Goal: Check status

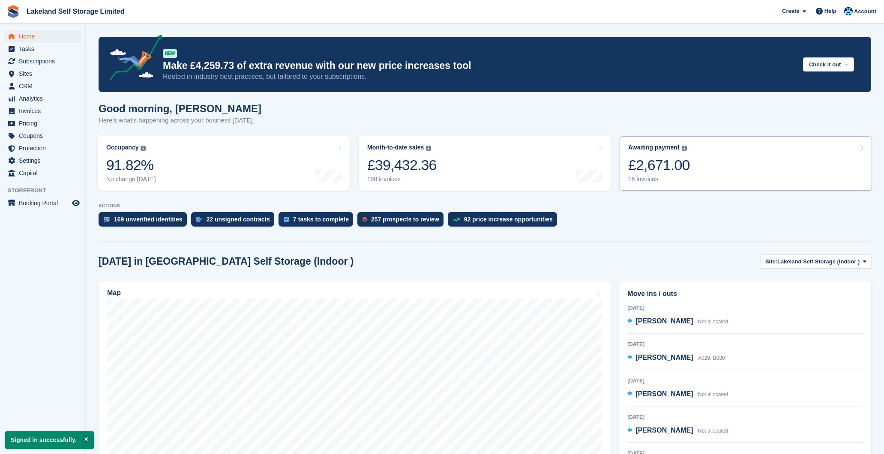
click at [651, 179] on div "16 invoices" at bounding box center [659, 179] width 62 height 7
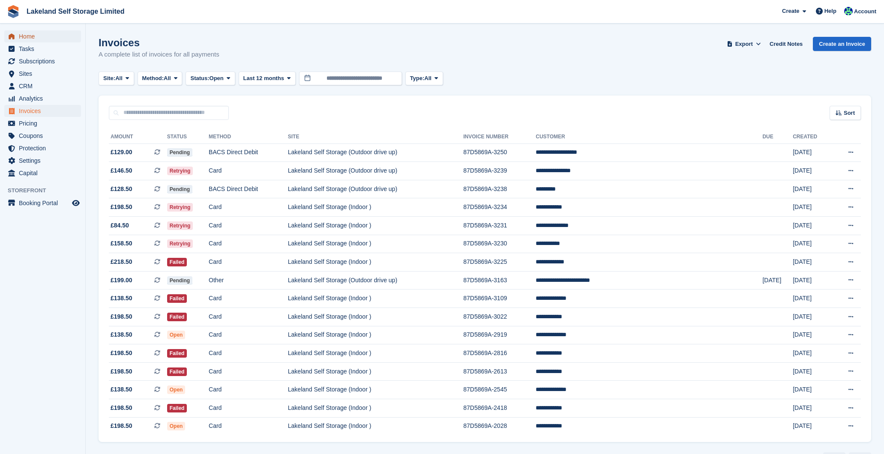
click at [20, 33] on span "Home" at bounding box center [44, 36] width 51 height 12
